Goal: Find specific page/section: Find specific page/section

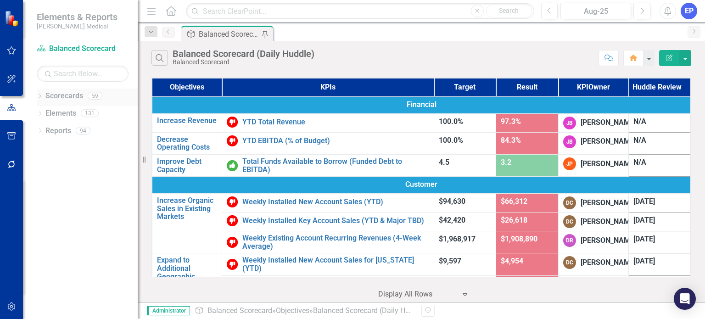
click at [37, 97] on icon "Dropdown" at bounding box center [40, 97] width 6 height 5
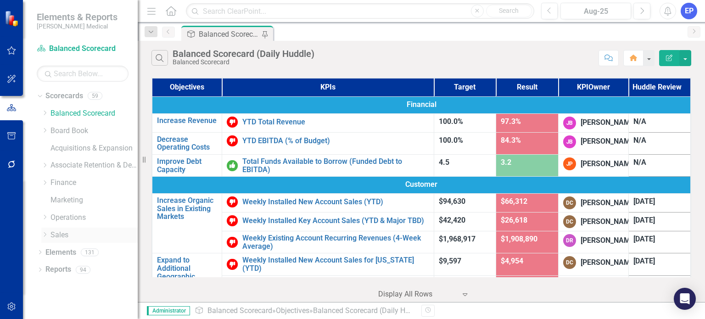
click at [45, 234] on icon "Dropdown" at bounding box center [44, 235] width 7 height 6
click at [67, 232] on link "Sales" at bounding box center [93, 235] width 87 height 11
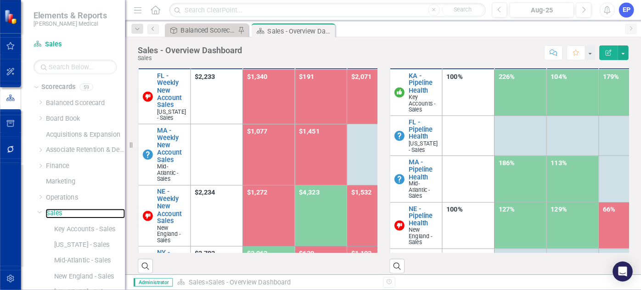
scroll to position [92, 0]
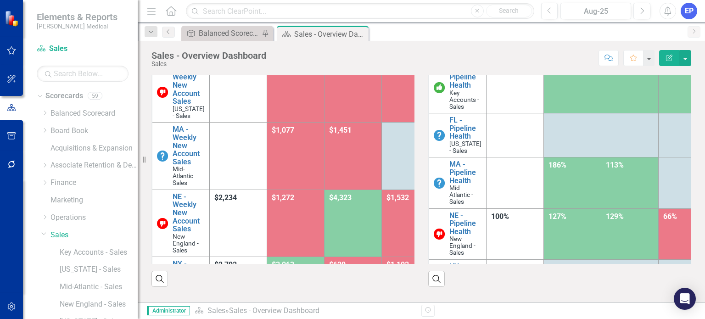
click at [691, 99] on div "KPIs Target Result Jun-25 [DATE]-25 Aug-25 KA - Pipeline Health Key Accounts - …" at bounding box center [559, 149] width 277 height 273
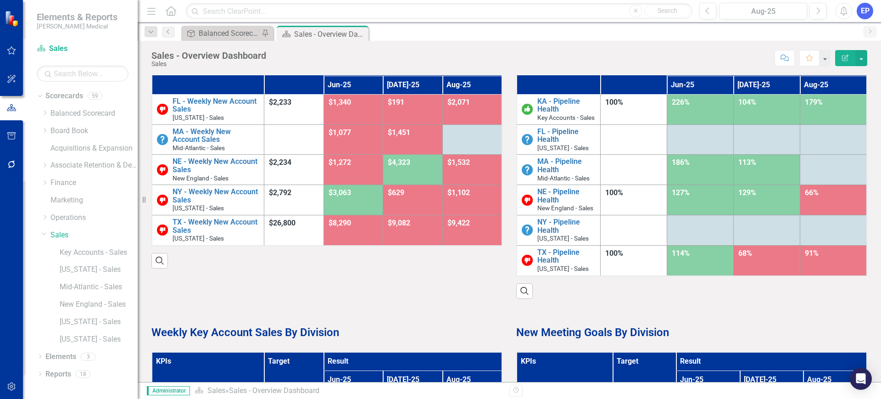
scroll to position [0, 0]
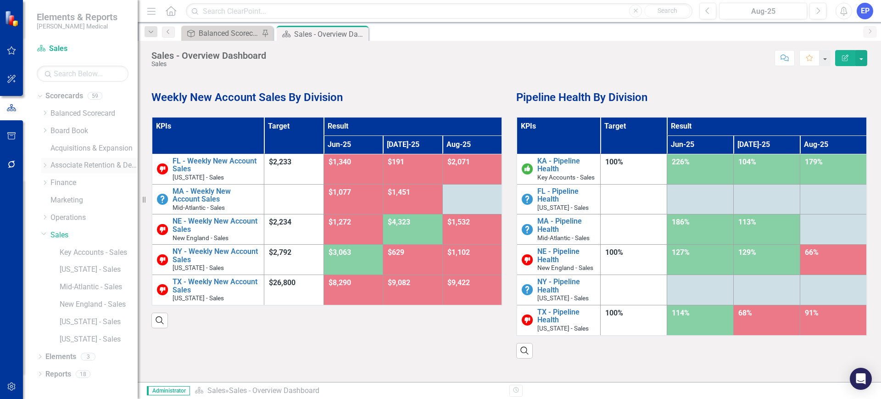
click at [45, 165] on icon "Dropdown" at bounding box center [44, 165] width 7 height 6
click at [62, 195] on link "Retention" at bounding box center [99, 200] width 78 height 11
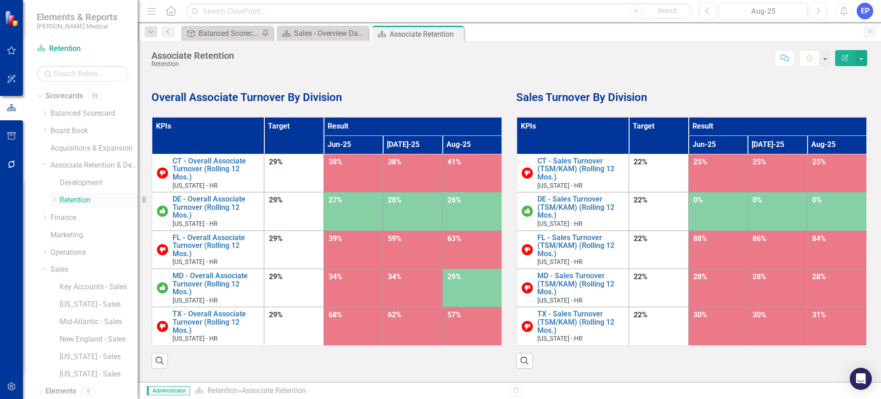
click at [52, 198] on icon "Dropdown" at bounding box center [53, 200] width 7 height 6
click at [96, 285] on link "[US_STATE] - HR" at bounding box center [103, 287] width 69 height 11
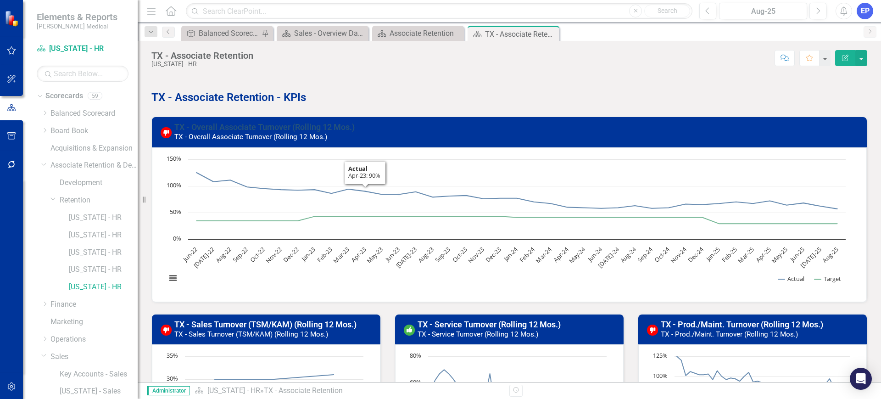
click at [297, 127] on link "TX - Overall Associate Turnover (Rolling 12 Mos.)" at bounding box center [264, 127] width 180 height 10
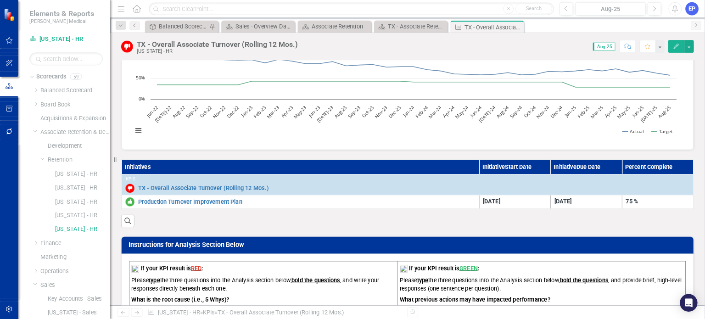
scroll to position [229, 0]
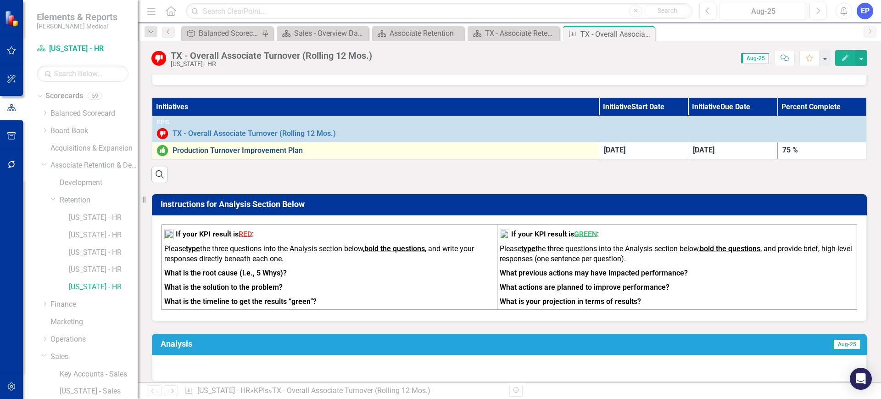
click at [277, 153] on link "Production Turnover Improvement Plan" at bounding box center [384, 150] width 422 height 8
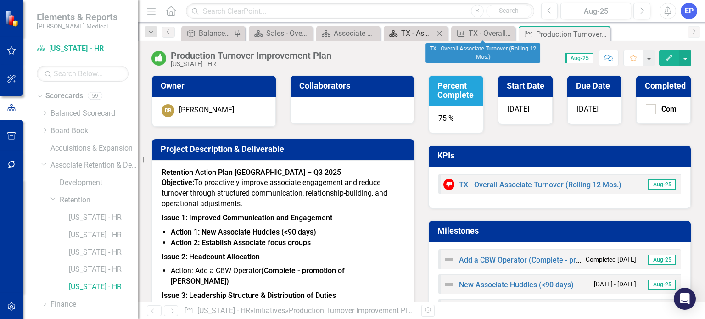
drag, startPoint x: 508, startPoint y: 33, endPoint x: 448, endPoint y: 33, distance: 59.6
click at [0, 0] on icon "Close" at bounding box center [0, 0] width 0 height 0
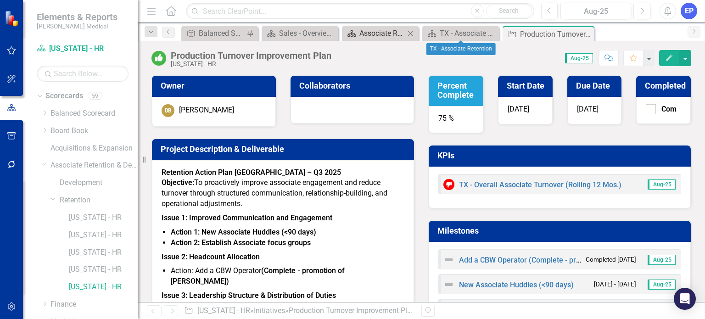
click at [0, 0] on icon "Close" at bounding box center [0, 0] width 0 height 0
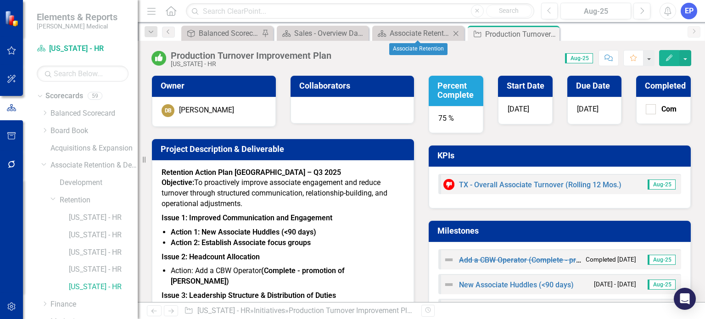
click at [456, 33] on icon at bounding box center [455, 33] width 5 height 5
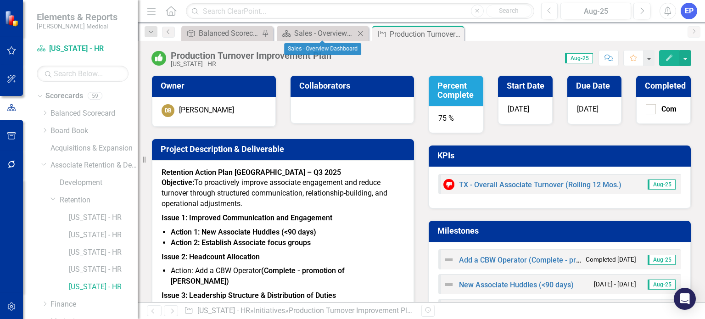
click at [360, 34] on icon "Close" at bounding box center [360, 33] width 9 height 7
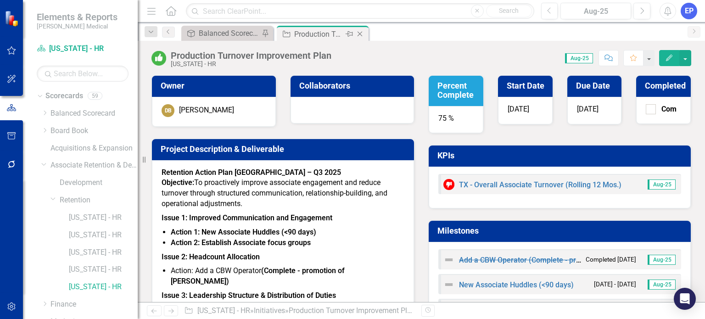
click at [360, 33] on icon at bounding box center [359, 34] width 5 height 5
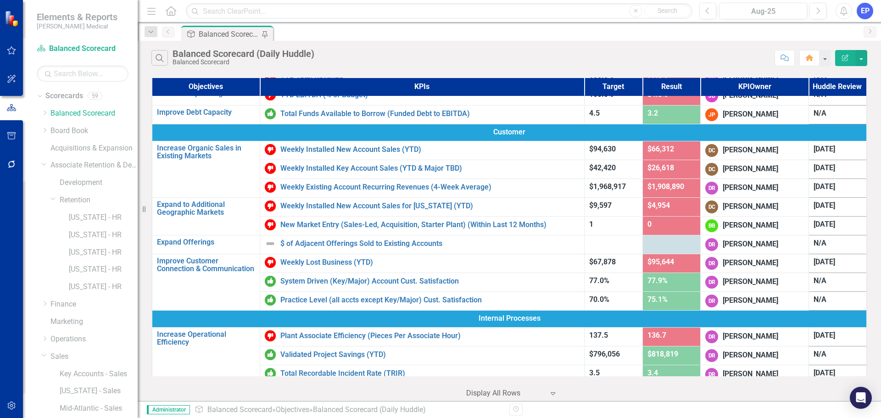
scroll to position [46, 0]
